Goal: Task Accomplishment & Management: Manage account settings

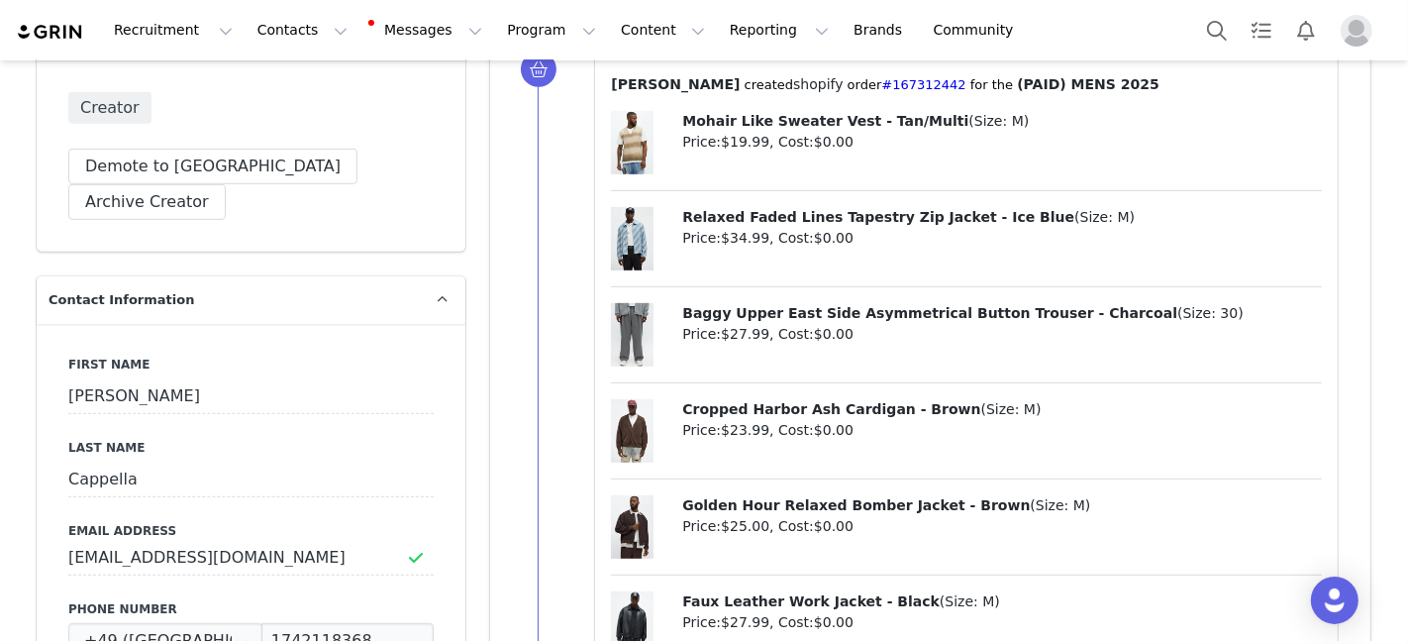
scroll to position [906, 0]
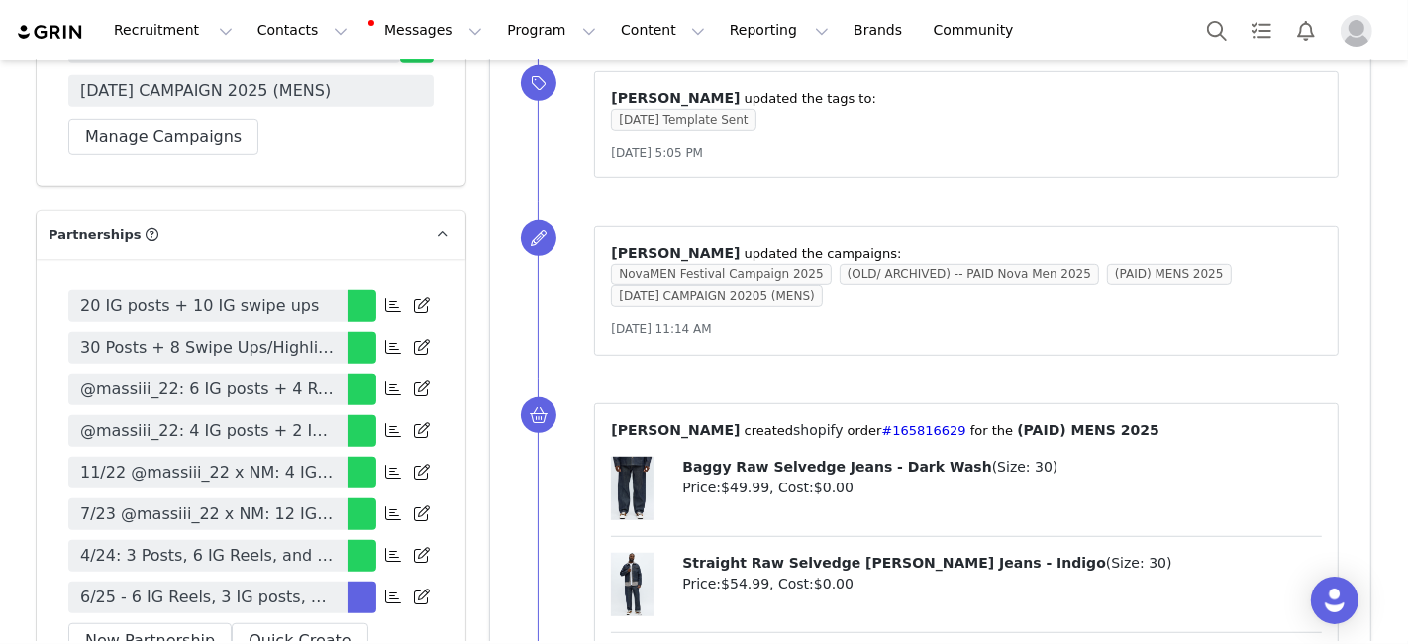
scroll to position [7569, 0]
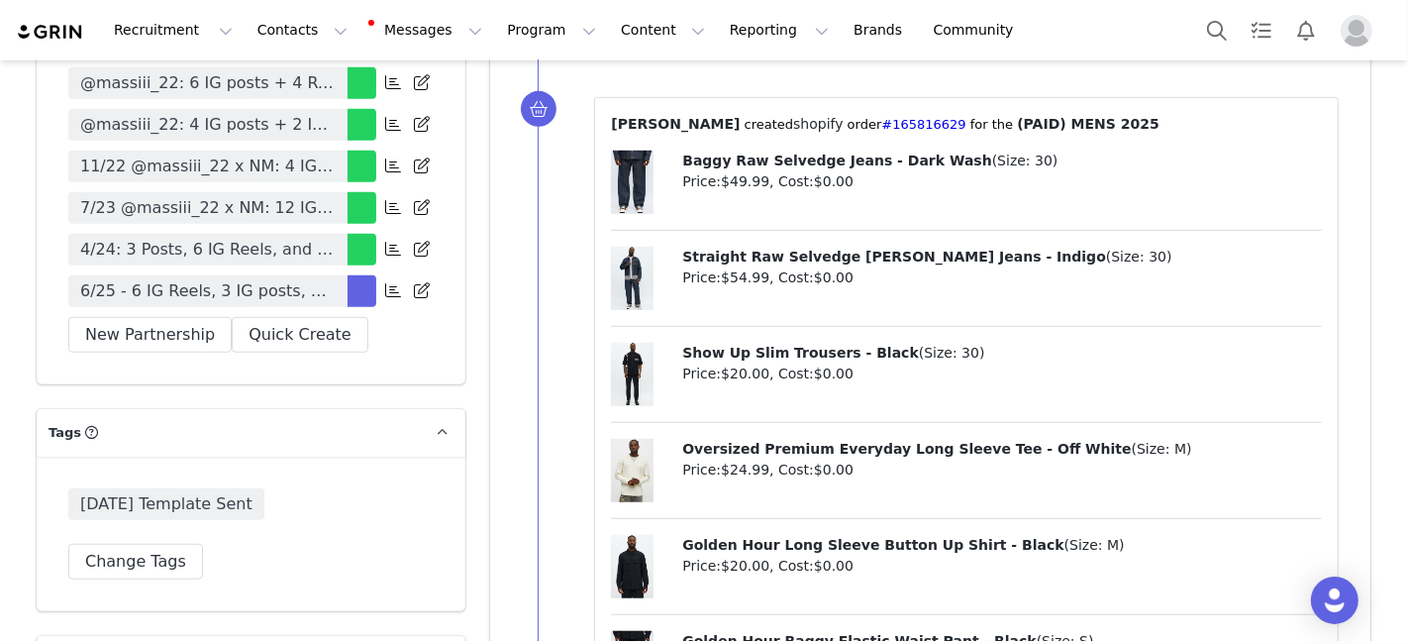
click at [236, 279] on span "6/25 - 6 IG Reels, 3 IG posts, & 2 IG stories per month for 6 months - Tag in B…" at bounding box center [208, 291] width 256 height 24
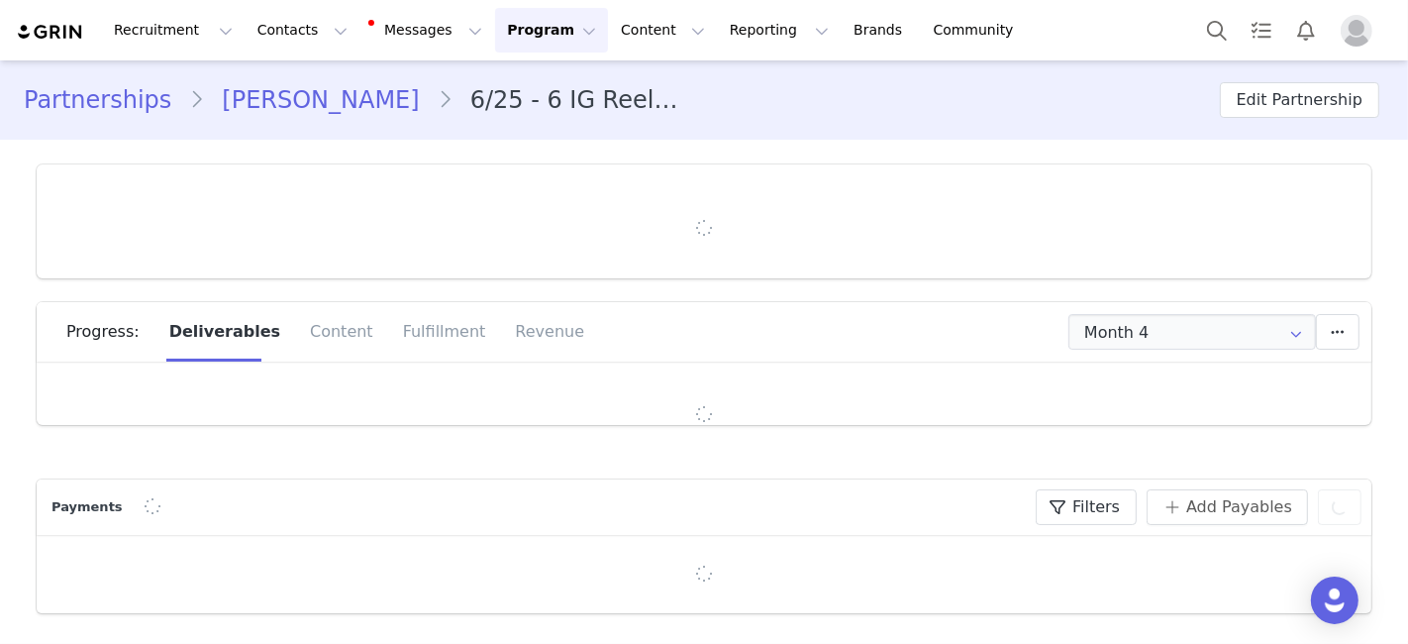
type input "+49 ([GEOGRAPHIC_DATA])"
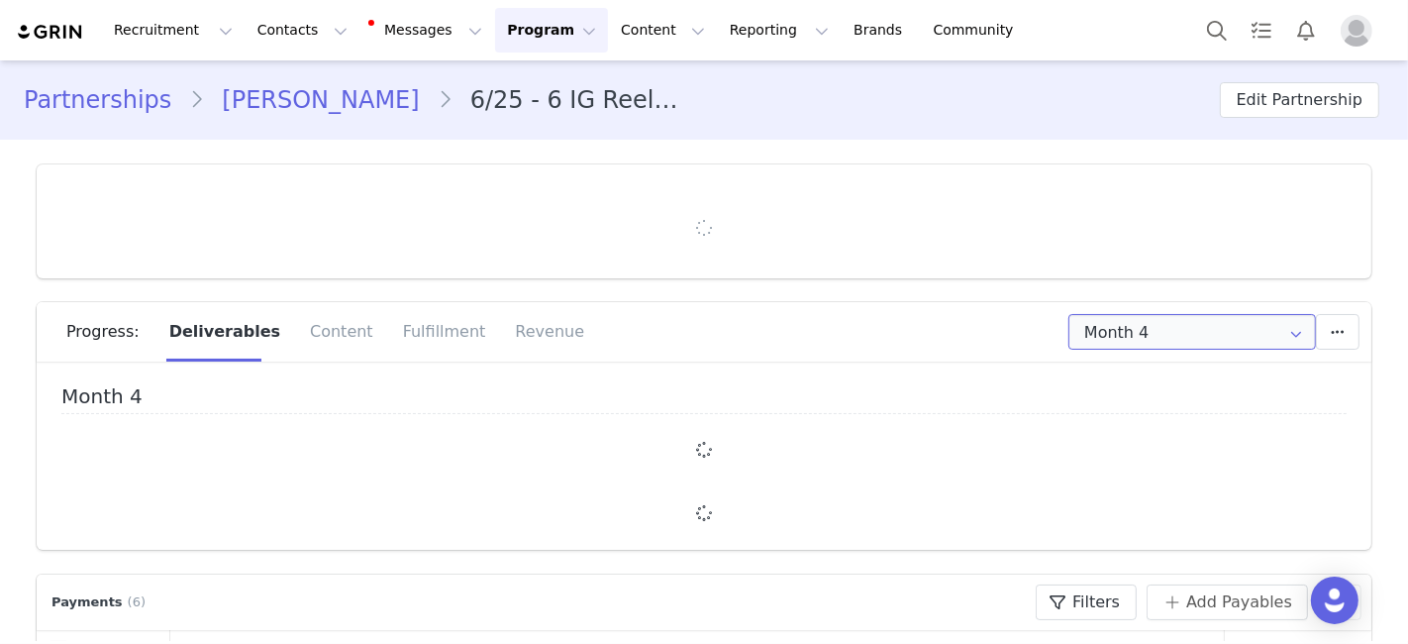
click at [1152, 335] on input "Month 4" at bounding box center [1193, 332] width 248 height 36
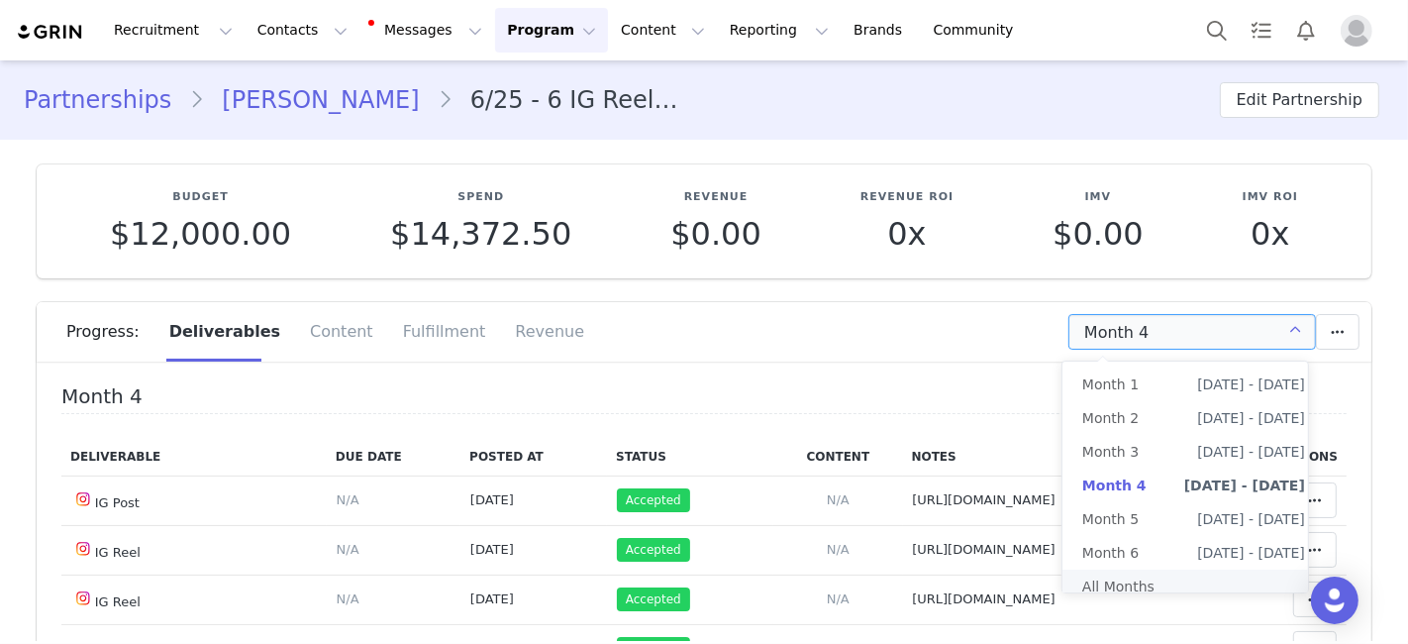
click at [1139, 579] on li "All Months" at bounding box center [1194, 586] width 262 height 34
type input "All"
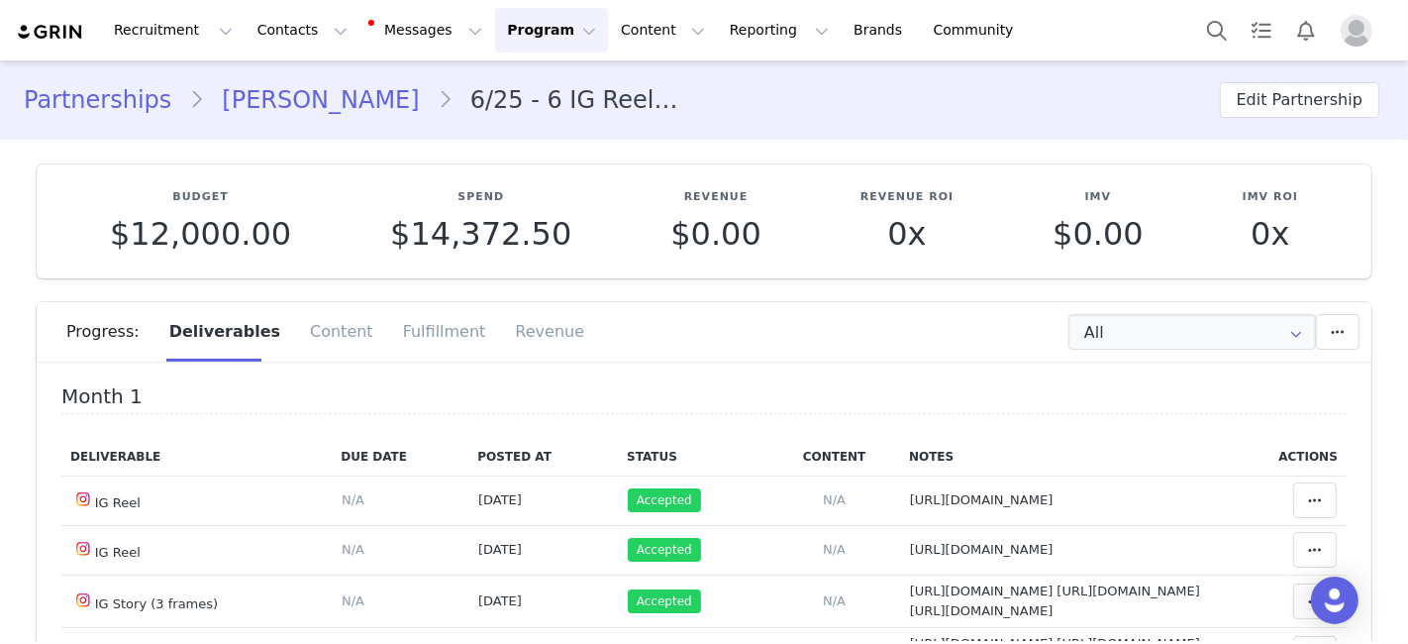
click at [1378, 346] on section "Budget $12,000.00 Spend $14,372.50 Revenue $0.00 Revenue ROI 0x IMV $0.00 IMV R…" at bounding box center [704, 555] width 1365 height 830
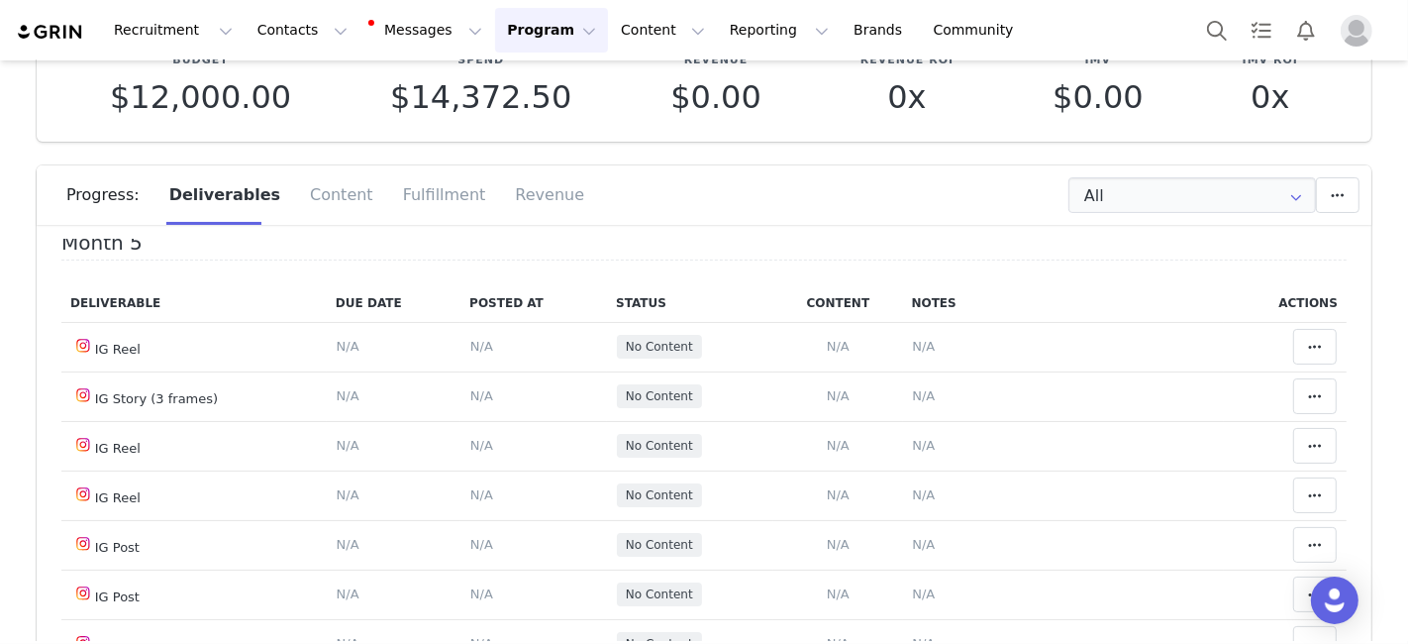
scroll to position [2871, 0]
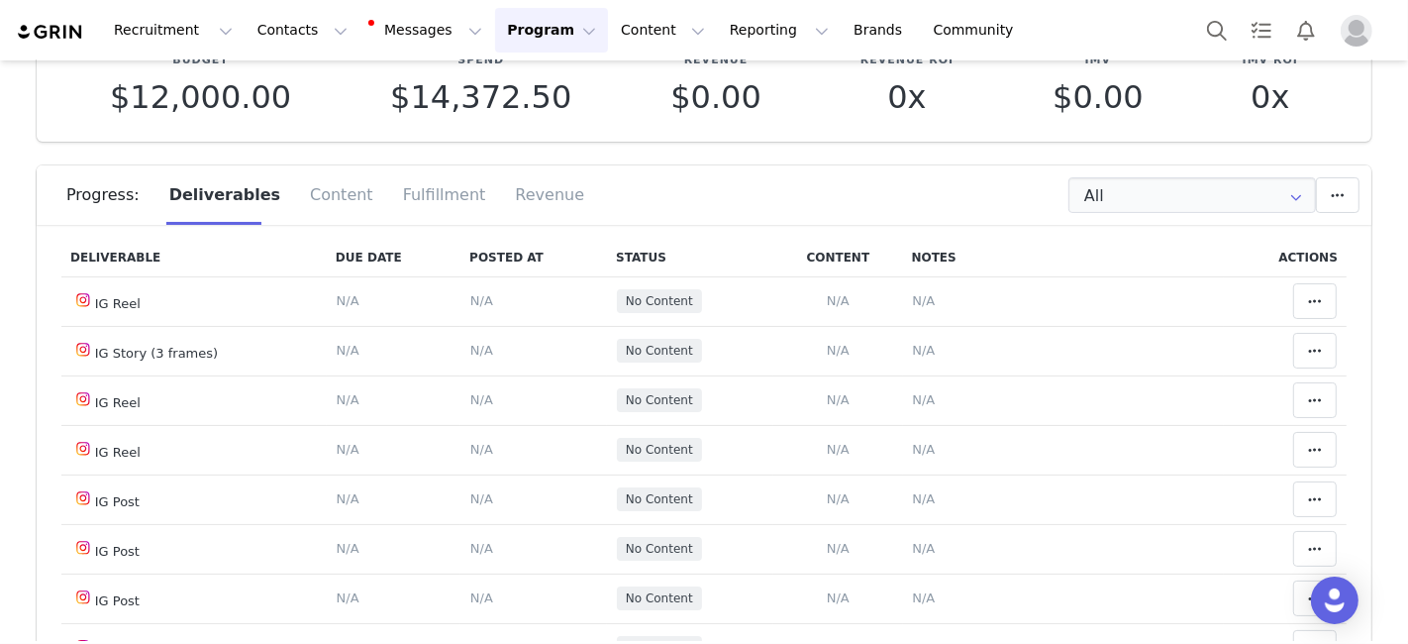
drag, startPoint x: 1187, startPoint y: 392, endPoint x: 903, endPoint y: 401, distance: 283.4
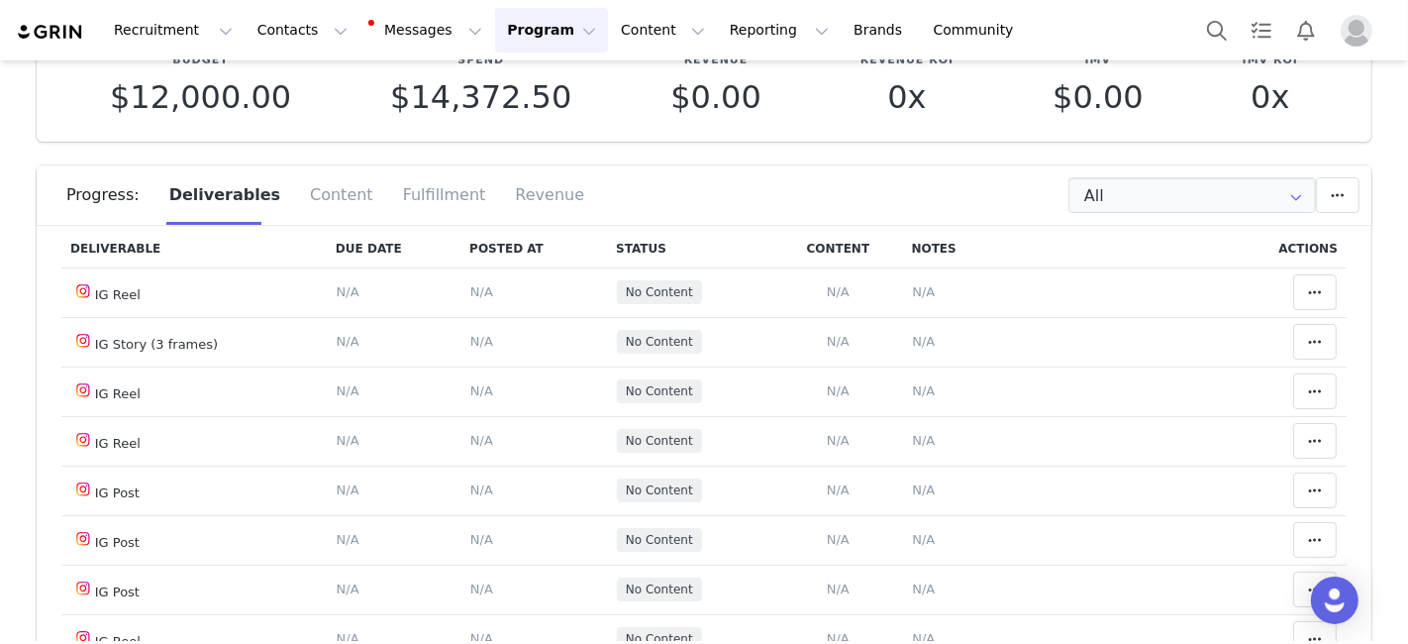
scroll to position [2898, 0]
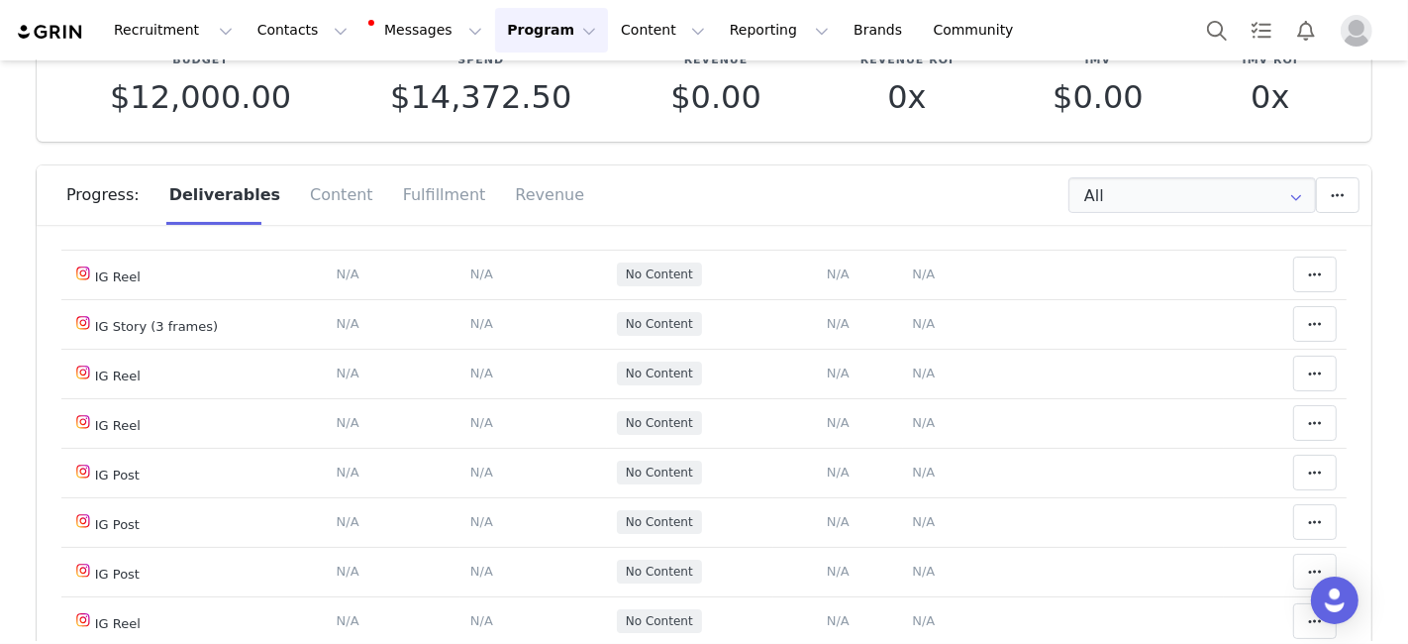
drag, startPoint x: 1205, startPoint y: 370, endPoint x: 897, endPoint y: 372, distance: 308.0
copy tr "[URL][DOMAIN_NAME] Match Content Clear Status Reason for declining this deliver…"
click at [1376, 291] on section "Budget $12,000.00 Spend $14,372.50 Revenue $0.00 Revenue ROI 0x IMV $0.00 IMV R…" at bounding box center [704, 418] width 1365 height 830
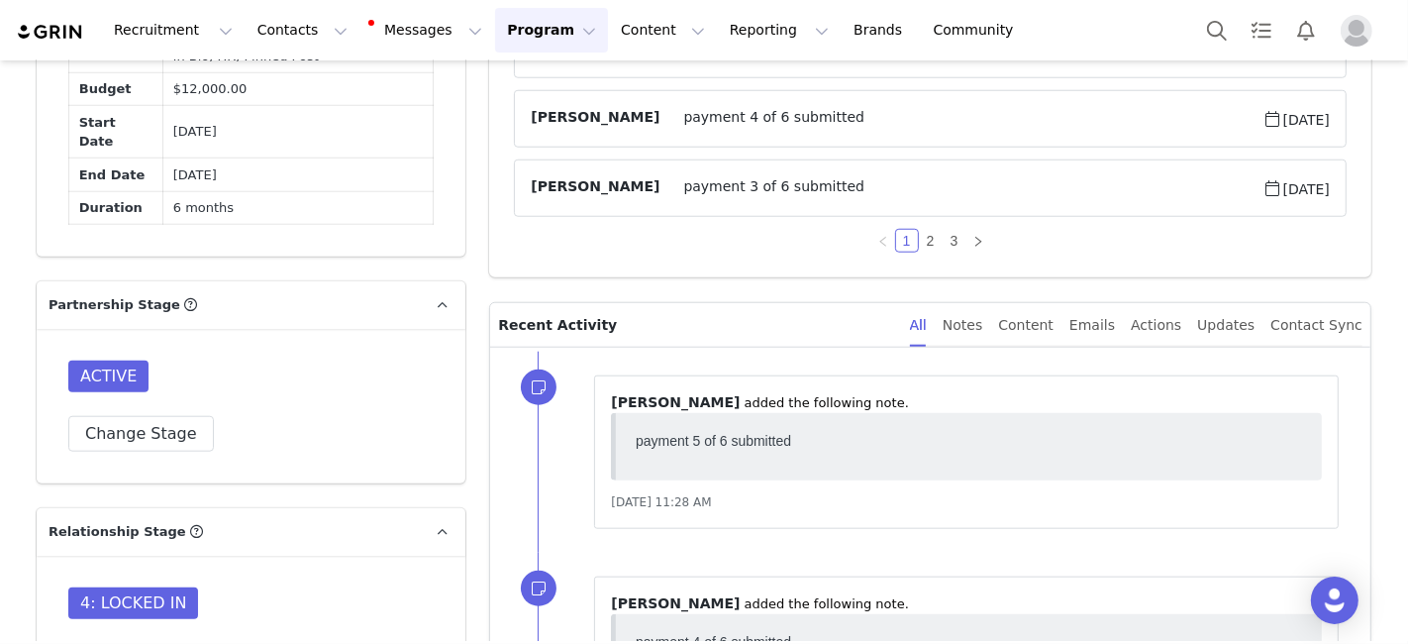
scroll to position [1613, 0]
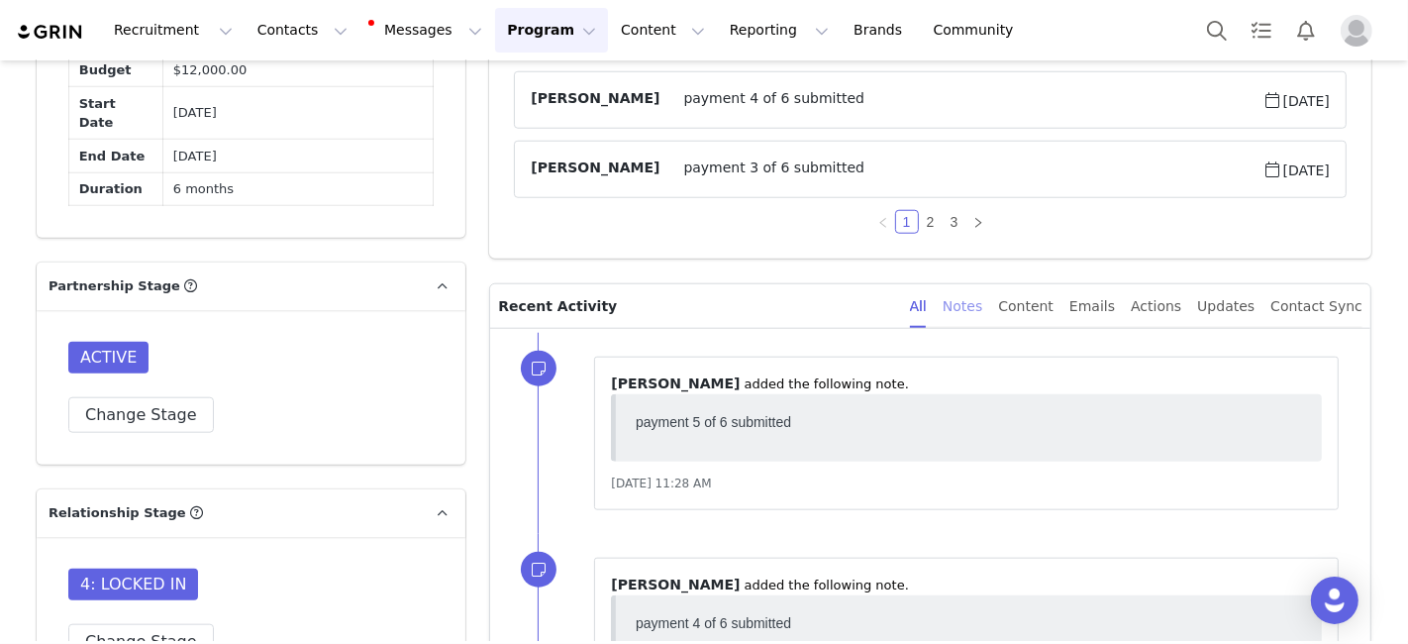
click at [968, 301] on div "Notes" at bounding box center [963, 306] width 40 height 45
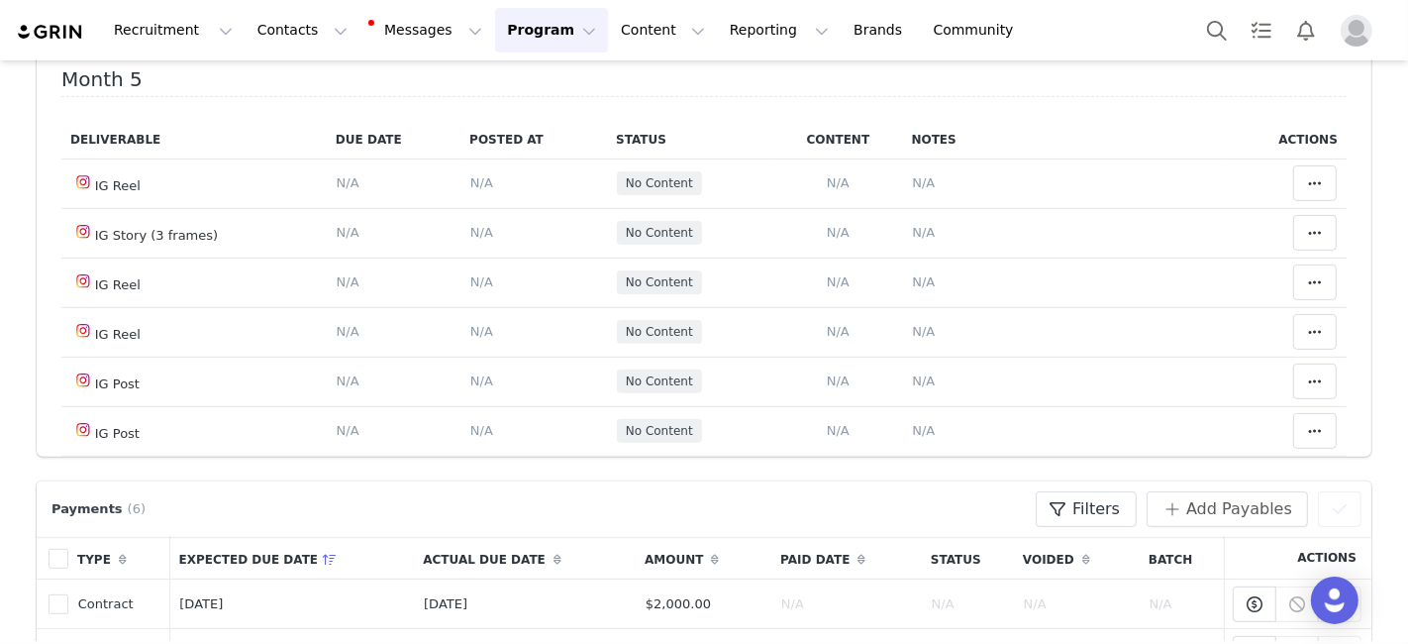
scroll to position [2608, 0]
